Goal: Navigation & Orientation: Find specific page/section

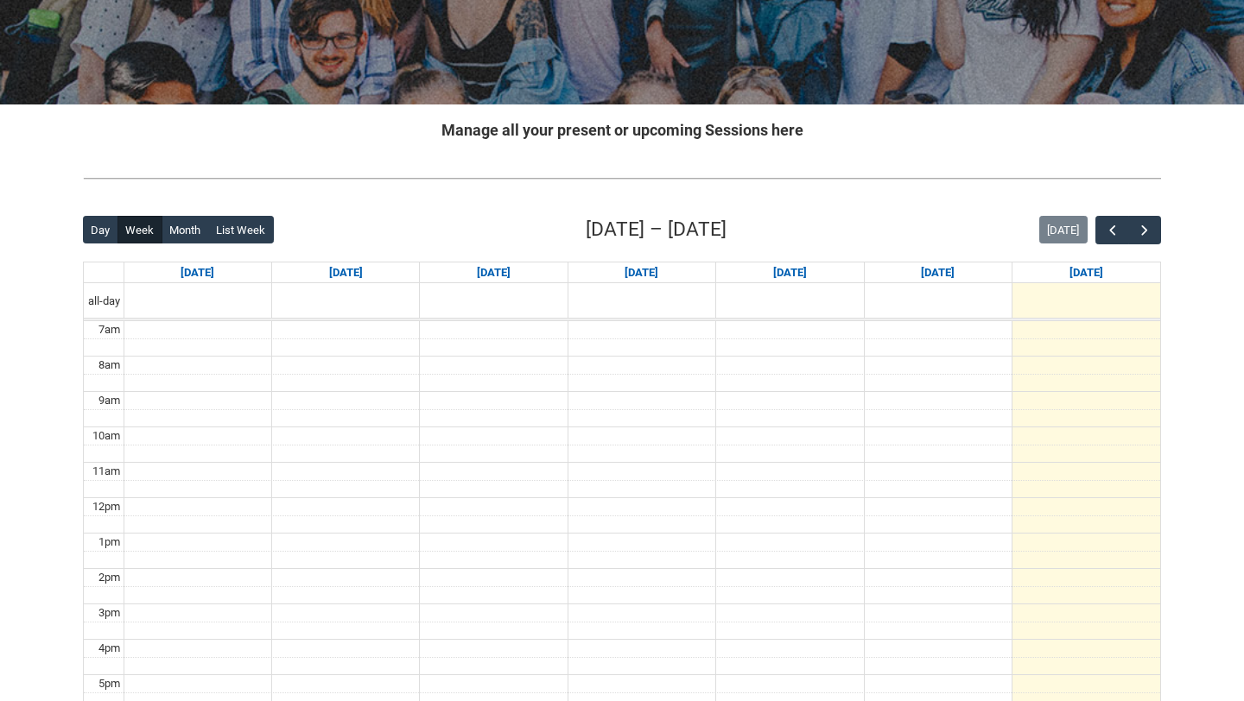
scroll to position [235, 0]
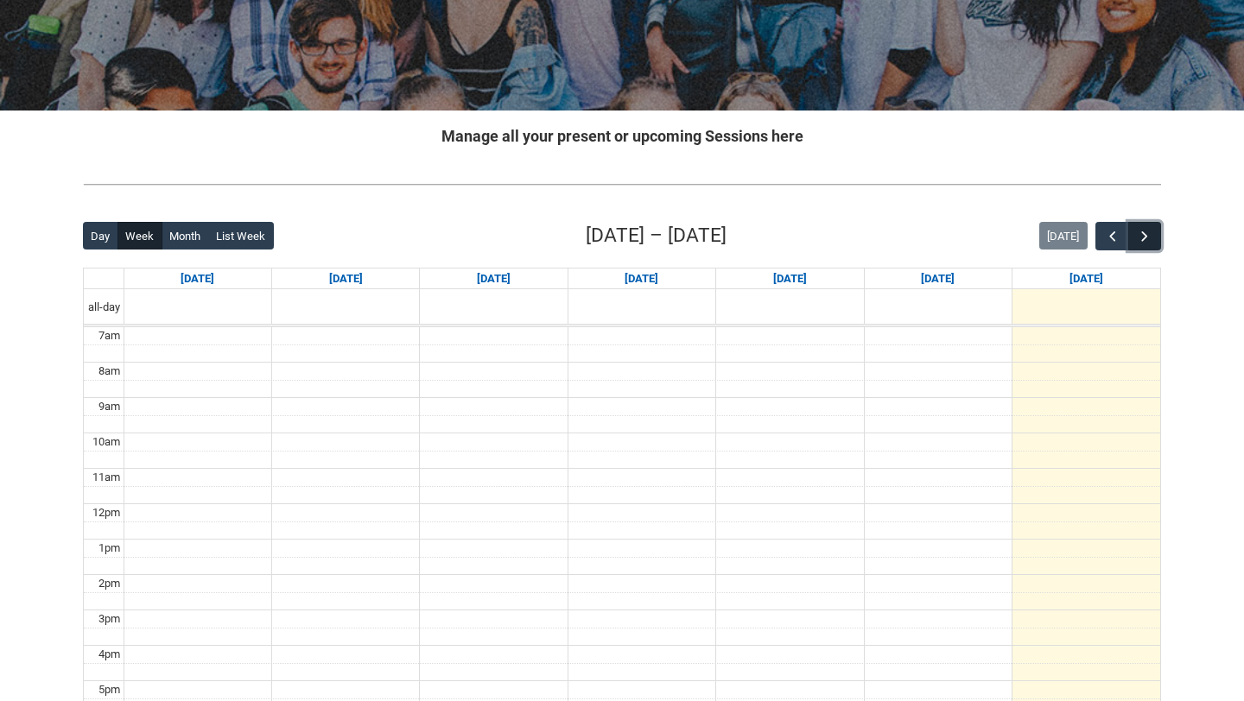
click at [1147, 238] on span "button" at bounding box center [1144, 236] width 17 height 17
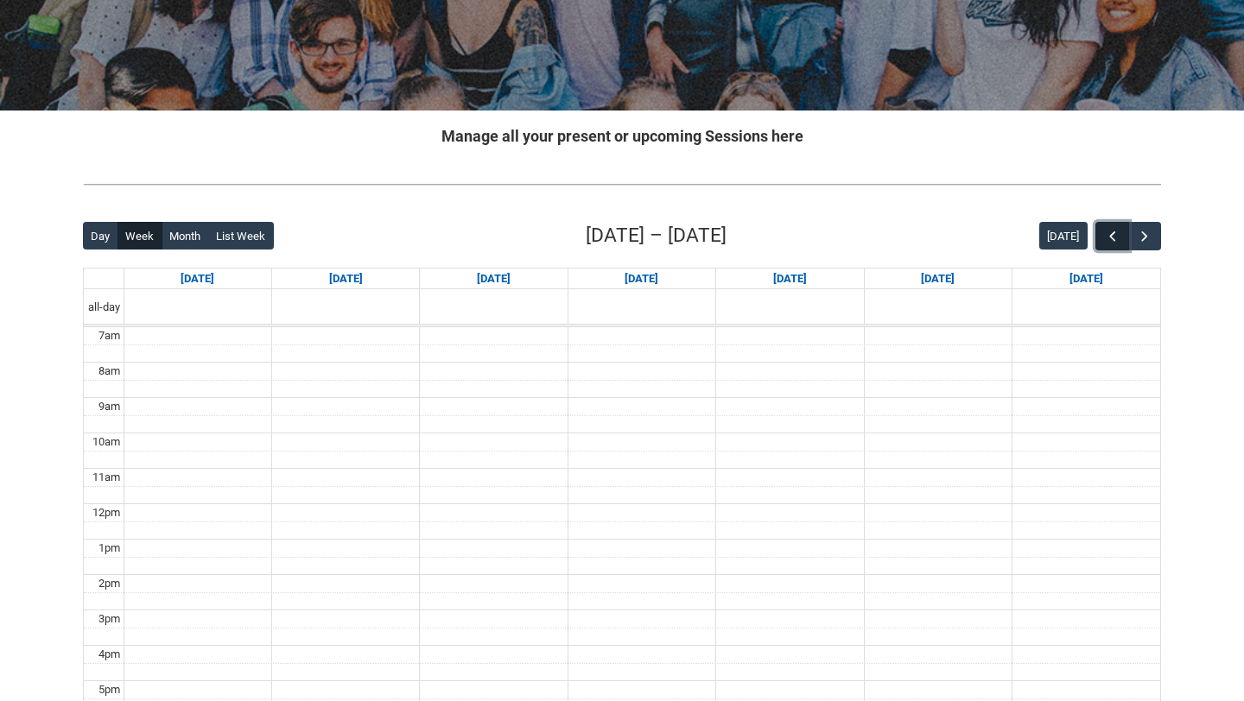
click at [1101, 242] on button "button" at bounding box center [1111, 236] width 33 height 29
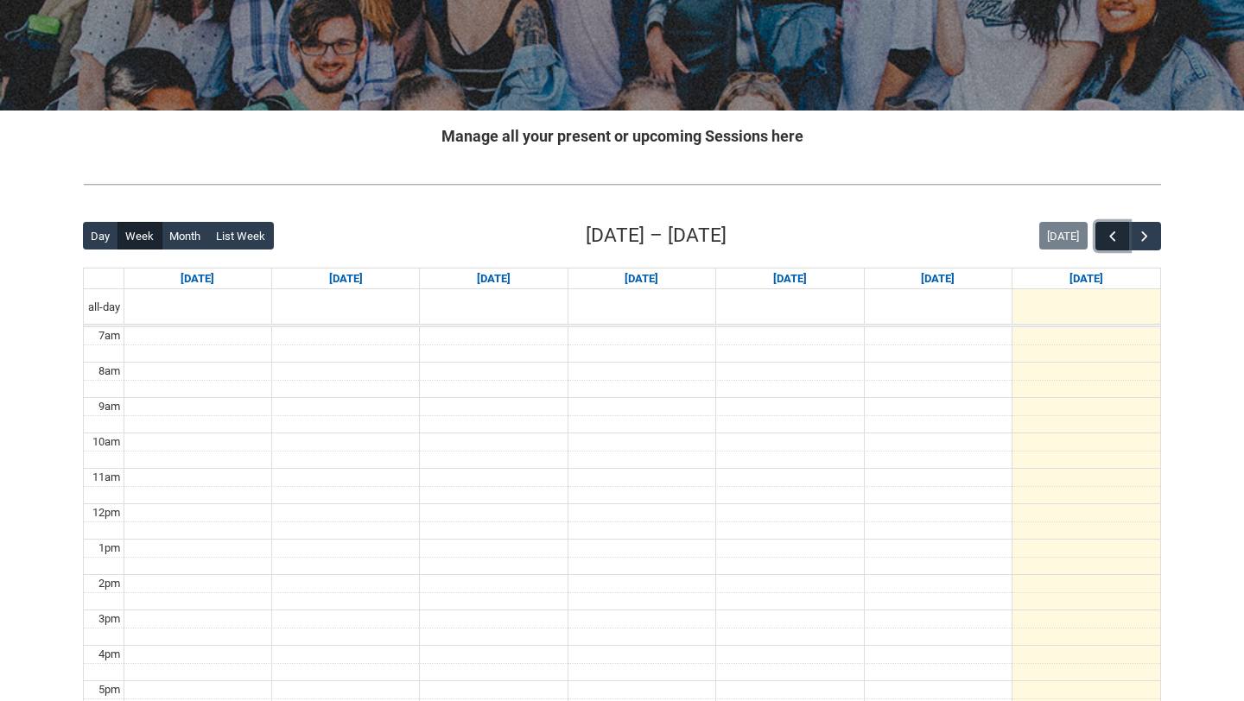
click at [1101, 242] on button "button" at bounding box center [1111, 236] width 33 height 29
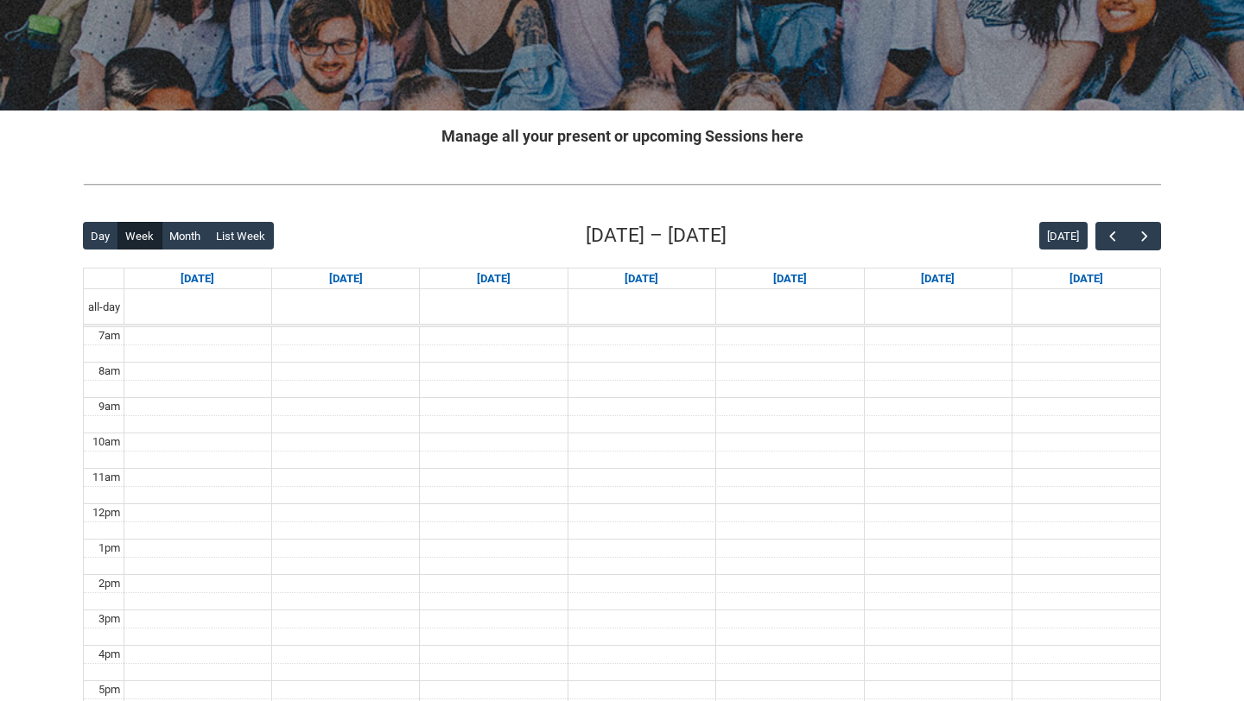
click at [563, 195] on div at bounding box center [622, 185] width 1106 height 46
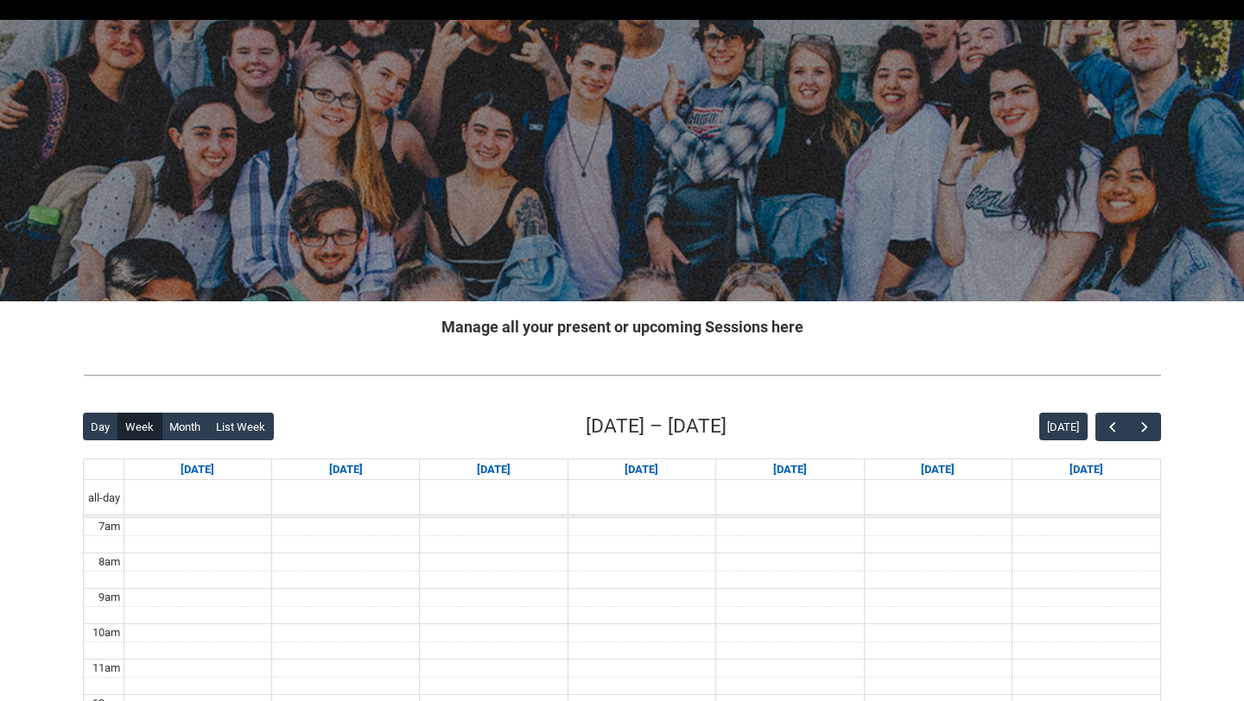
scroll to position [0, 0]
